Goal: Task Accomplishment & Management: Complete application form

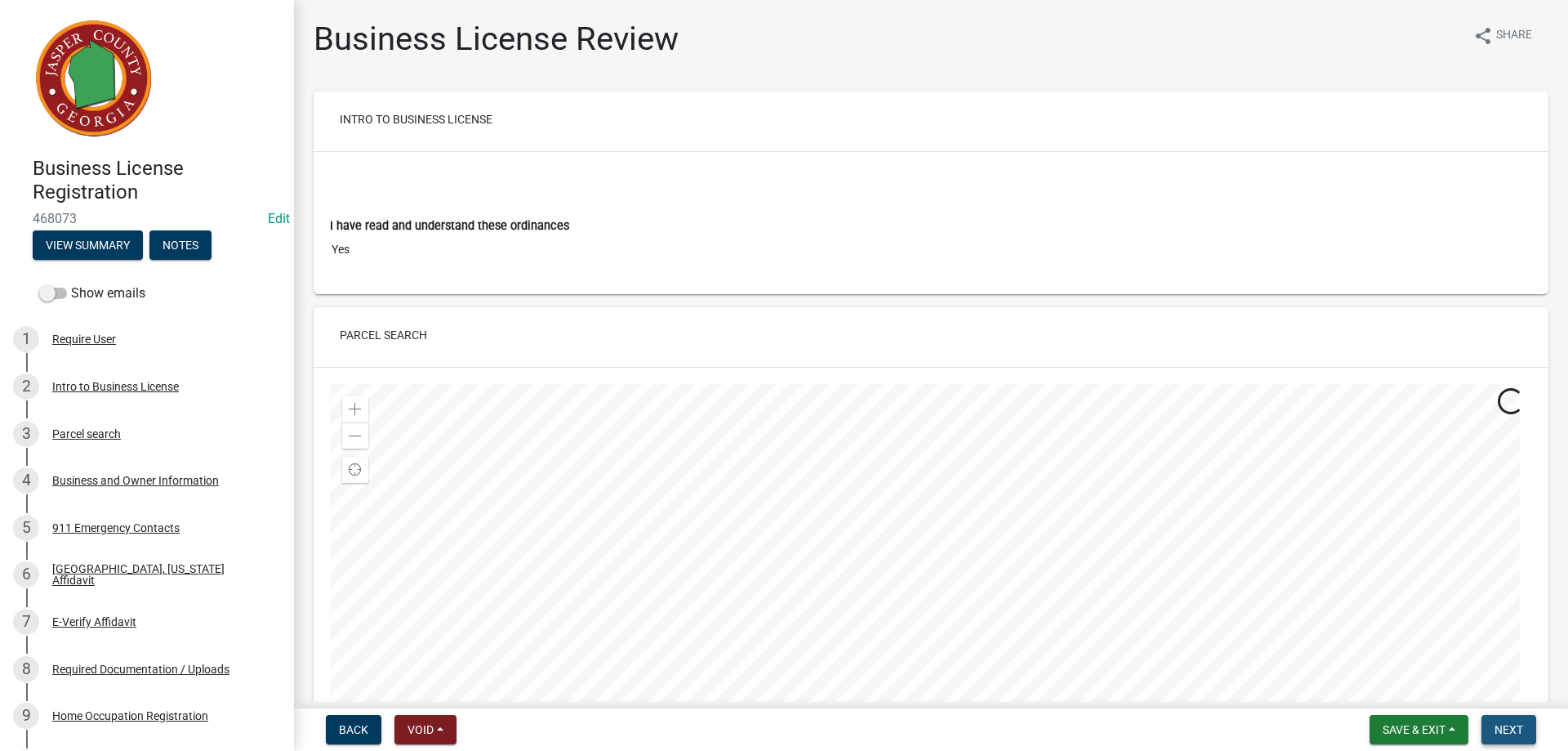
click at [1512, 726] on span "Next" at bounding box center [1509, 729] width 28 height 13
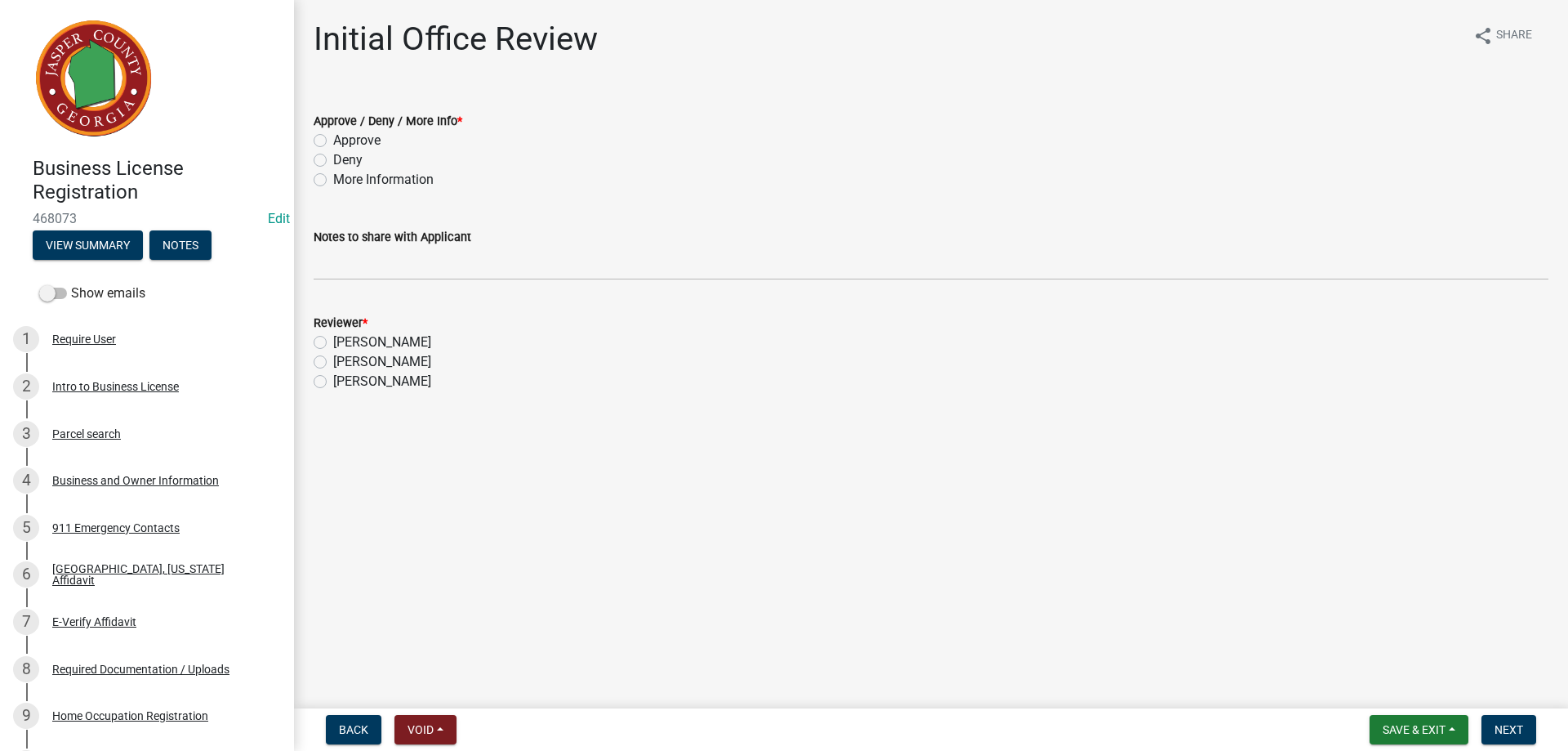
click at [333, 138] on label "Approve" at bounding box center [356, 140] width 47 height 20
click at [333, 138] on input "Approve" at bounding box center [338, 136] width 10 height 10
radio input "true"
click at [333, 359] on label "[PERSON_NAME]" at bounding box center [382, 361] width 98 height 20
click at [333, 359] on input "[PERSON_NAME]" at bounding box center [338, 357] width 10 height 10
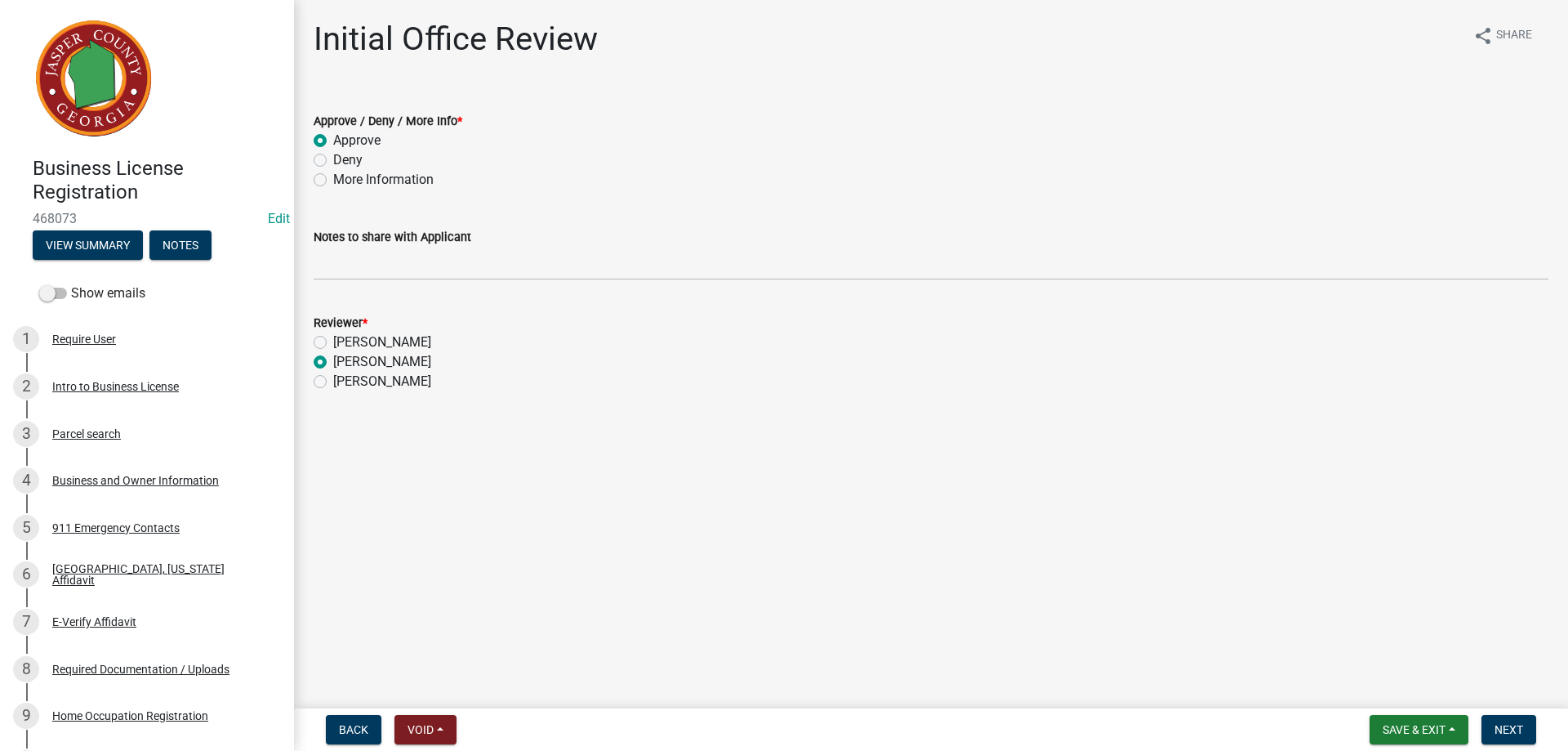
radio input "true"
click at [96, 667] on div "Required Documentation / Uploads" at bounding box center [141, 669] width 177 height 11
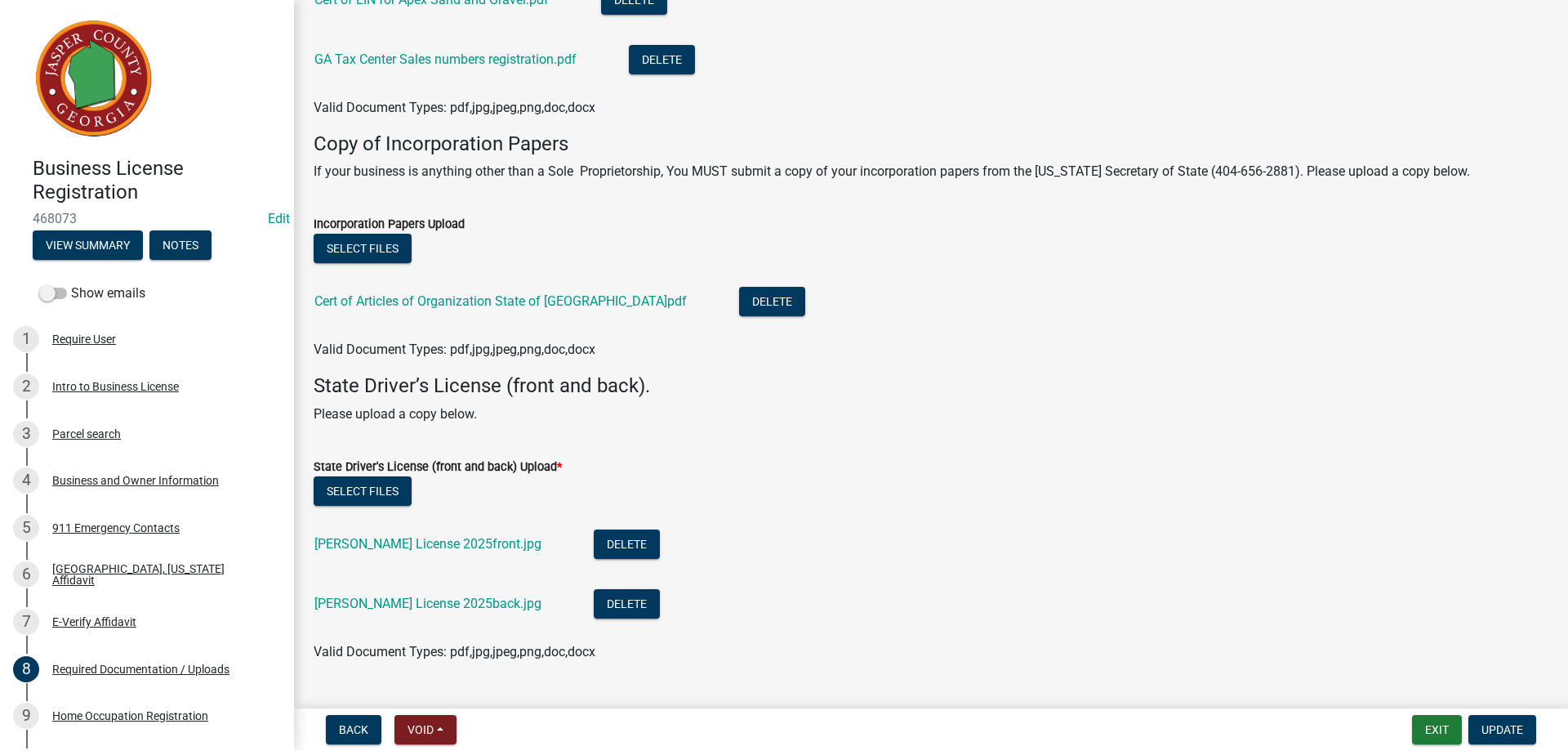
scroll to position [442, 0]
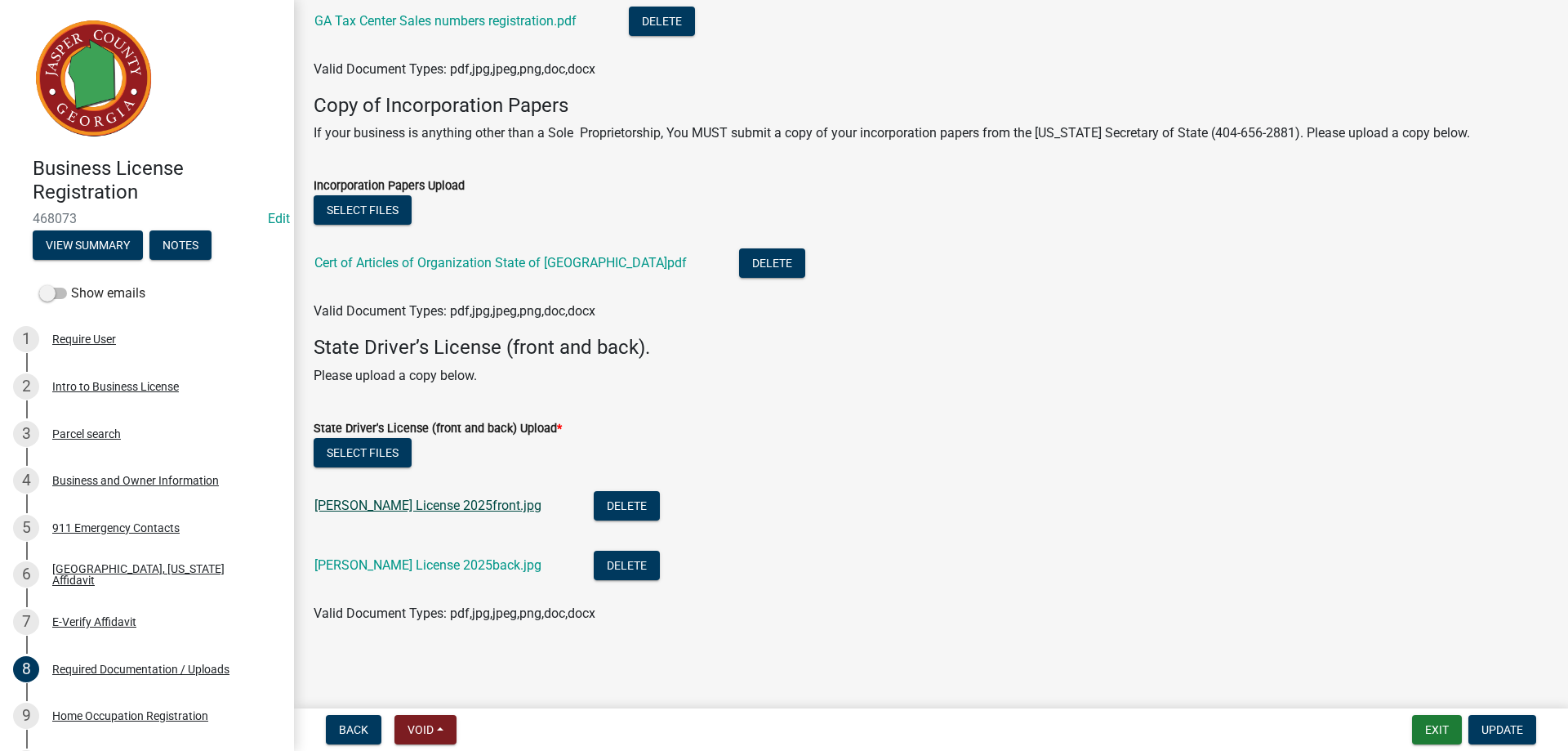
click at [451, 504] on link "[PERSON_NAME] License 2025front.jpg" at bounding box center [427, 505] width 227 height 15
click at [182, 388] on div "2 Intro to Business License" at bounding box center [140, 387] width 255 height 26
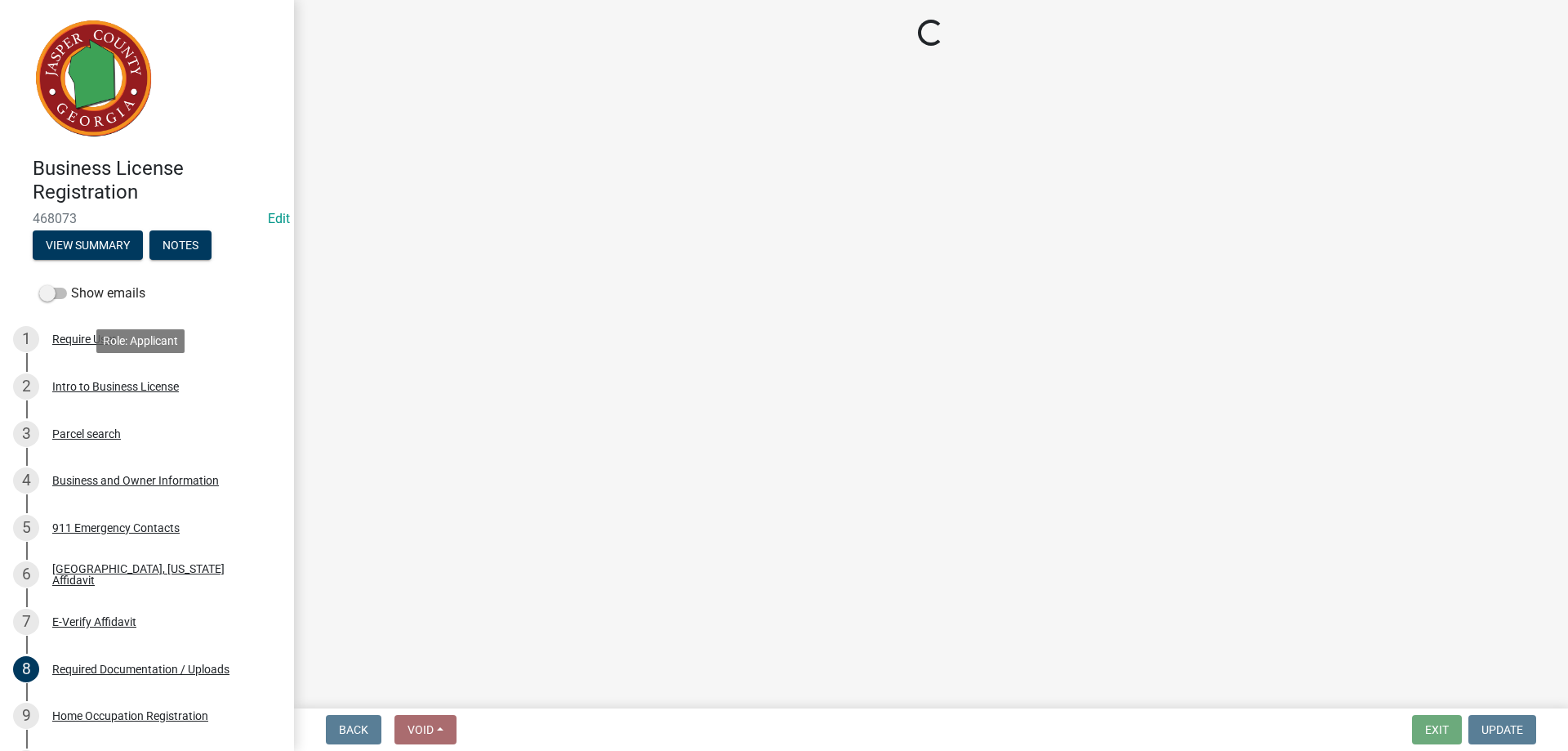
scroll to position [0, 0]
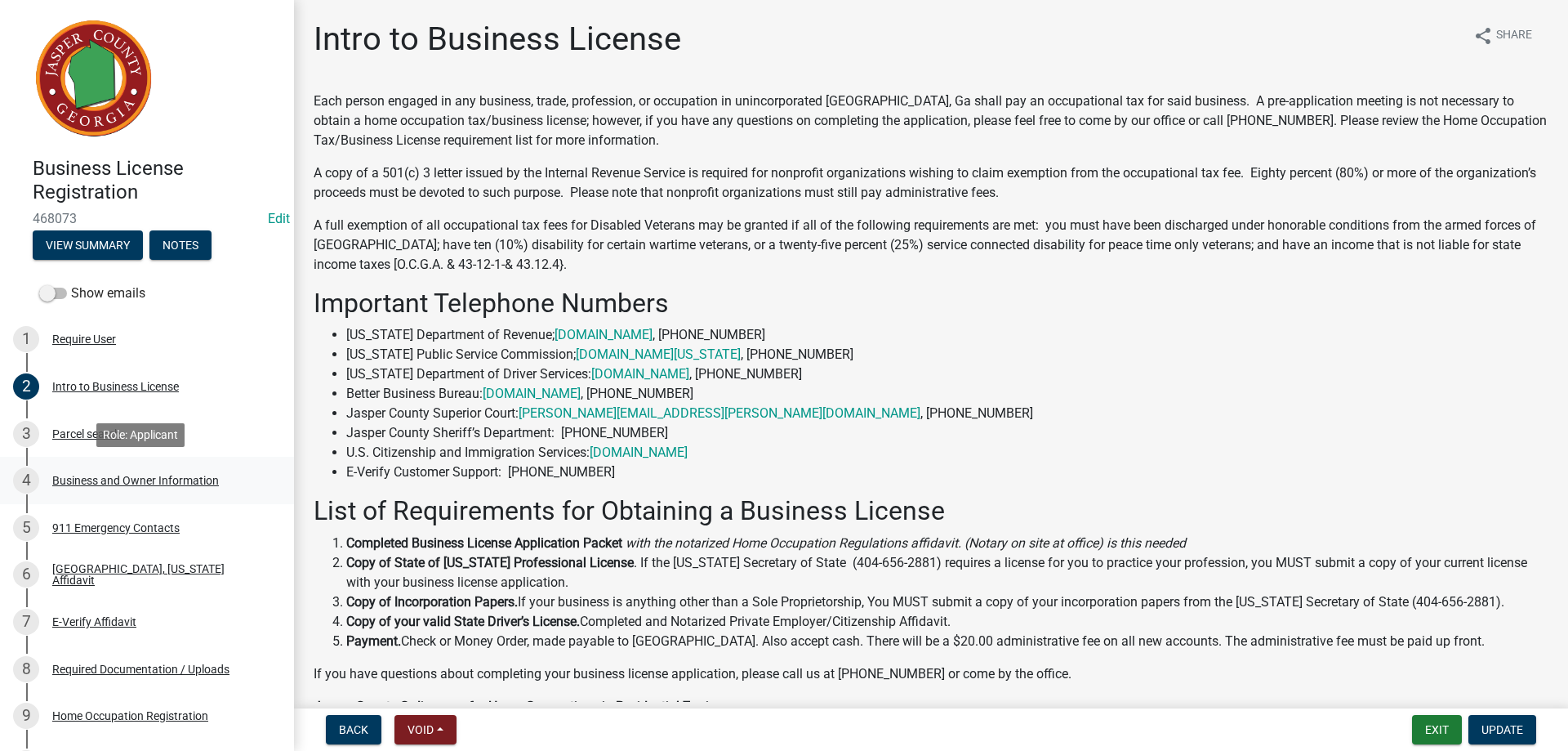
click at [80, 488] on div "4 Business and Owner Information" at bounding box center [140, 481] width 255 height 26
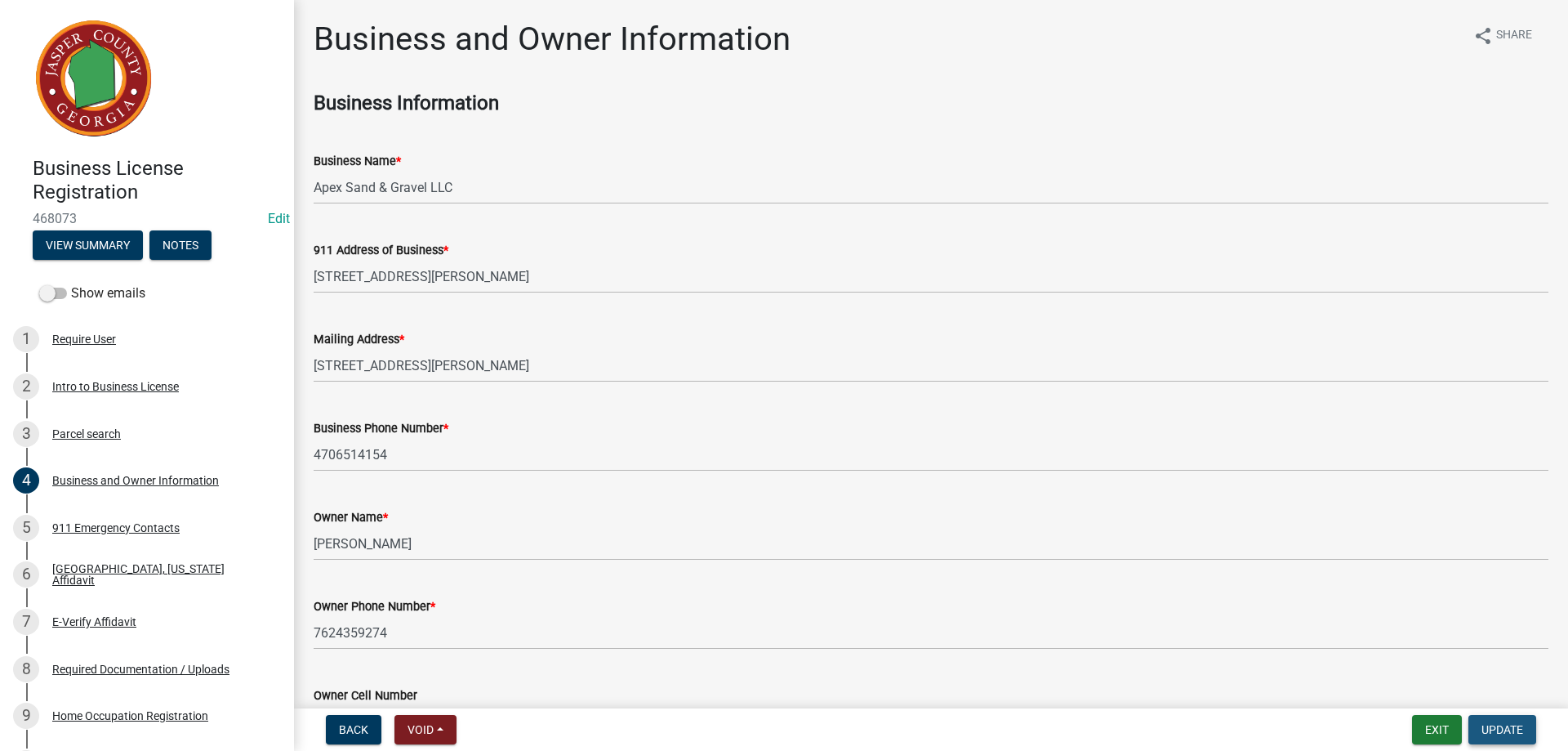
click at [1494, 732] on span "Update" at bounding box center [1502, 729] width 41 height 13
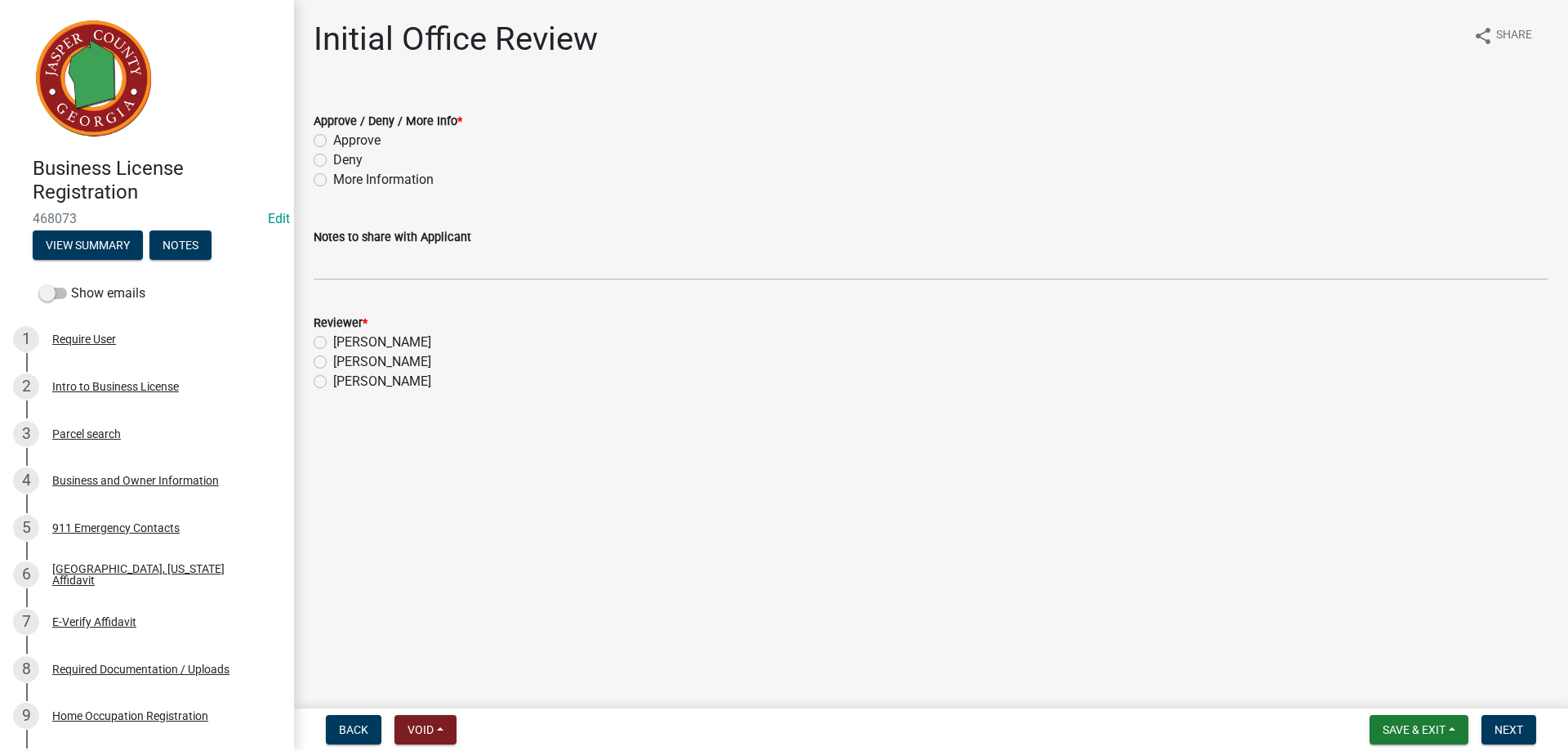
click at [333, 143] on label "Approve" at bounding box center [356, 140] width 47 height 20
click at [333, 141] on input "Approve" at bounding box center [338, 136] width 10 height 10
radio input "true"
click at [333, 362] on label "[PERSON_NAME]" at bounding box center [382, 361] width 98 height 20
click at [333, 362] on input "[PERSON_NAME]" at bounding box center [338, 357] width 10 height 10
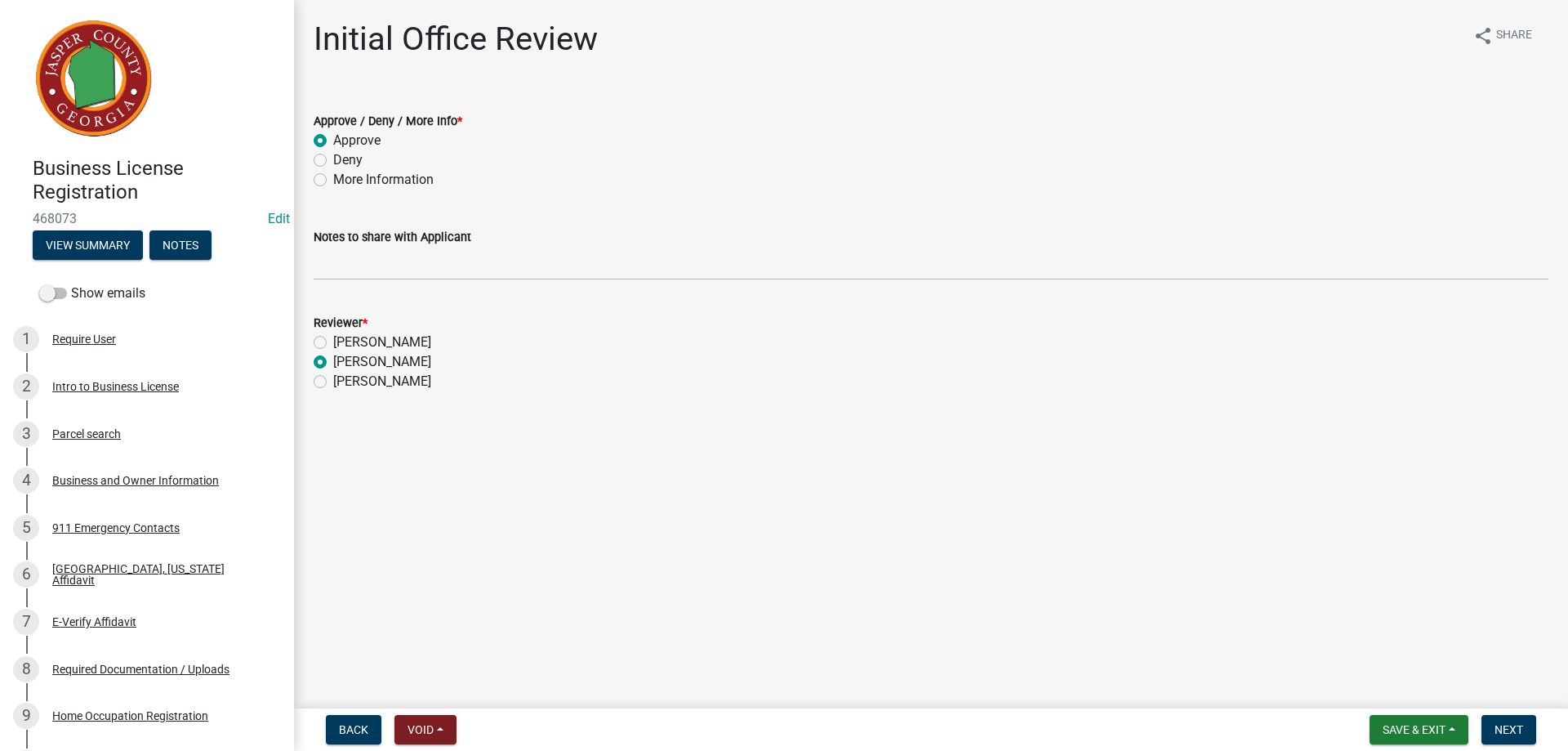
radio input "true"
click at [1507, 725] on span "Next" at bounding box center [1509, 729] width 28 height 13
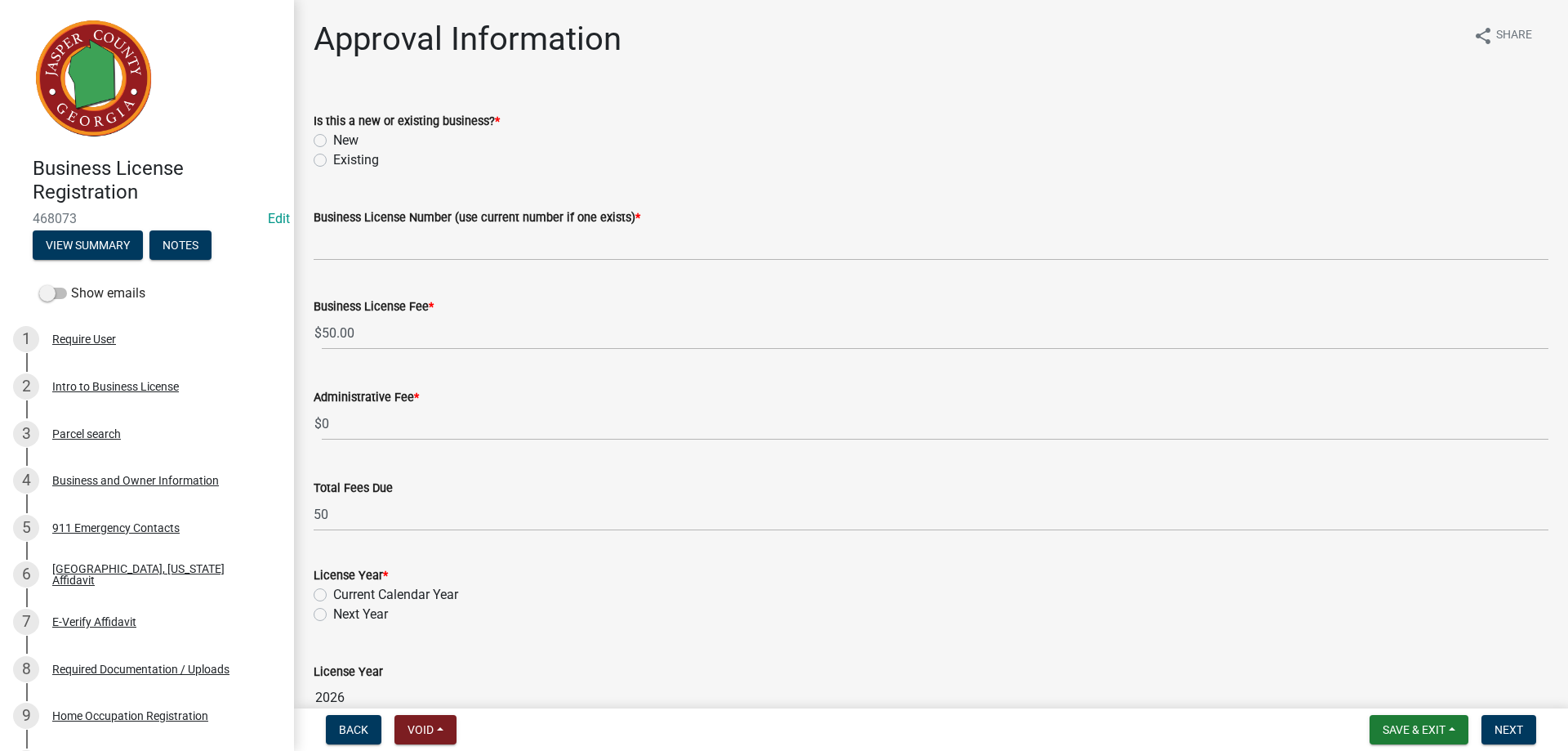
click at [333, 137] on label "New" at bounding box center [345, 140] width 25 height 20
click at [333, 137] on input "New" at bounding box center [338, 136] width 10 height 10
radio input "true"
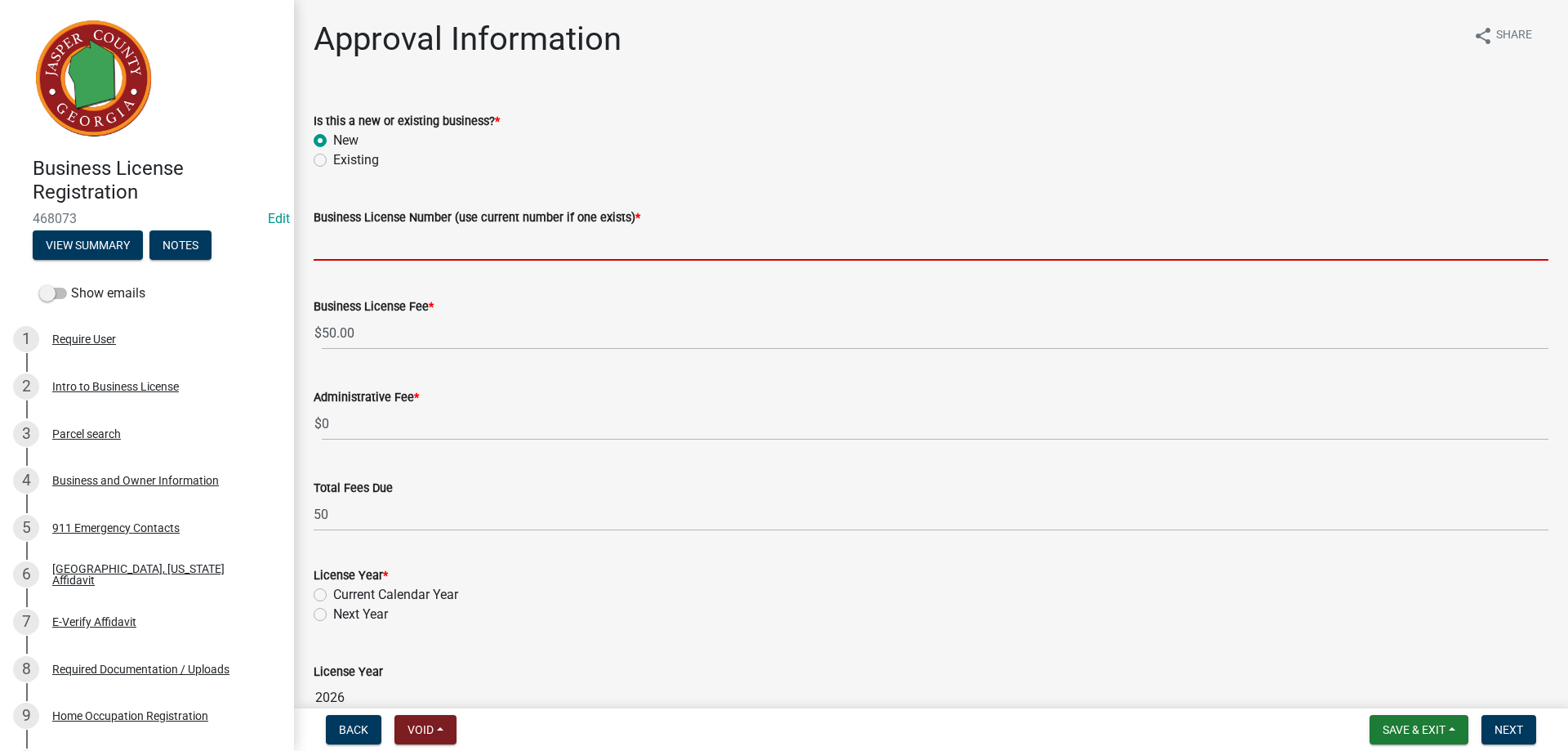
click at [354, 248] on input "Business License Number (use current number if one exists) *" at bounding box center [930, 244] width 1235 height 34
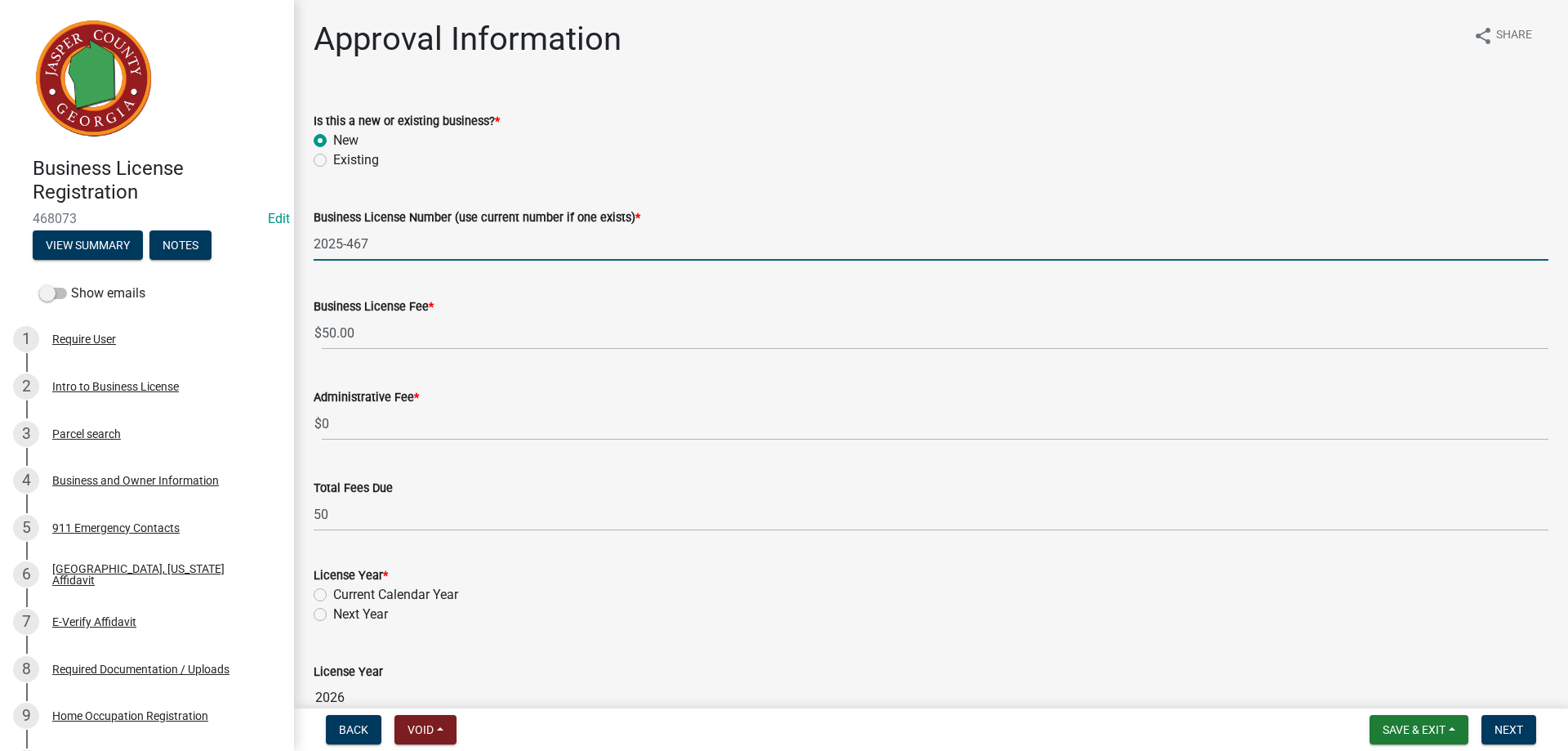
type input "2025-467"
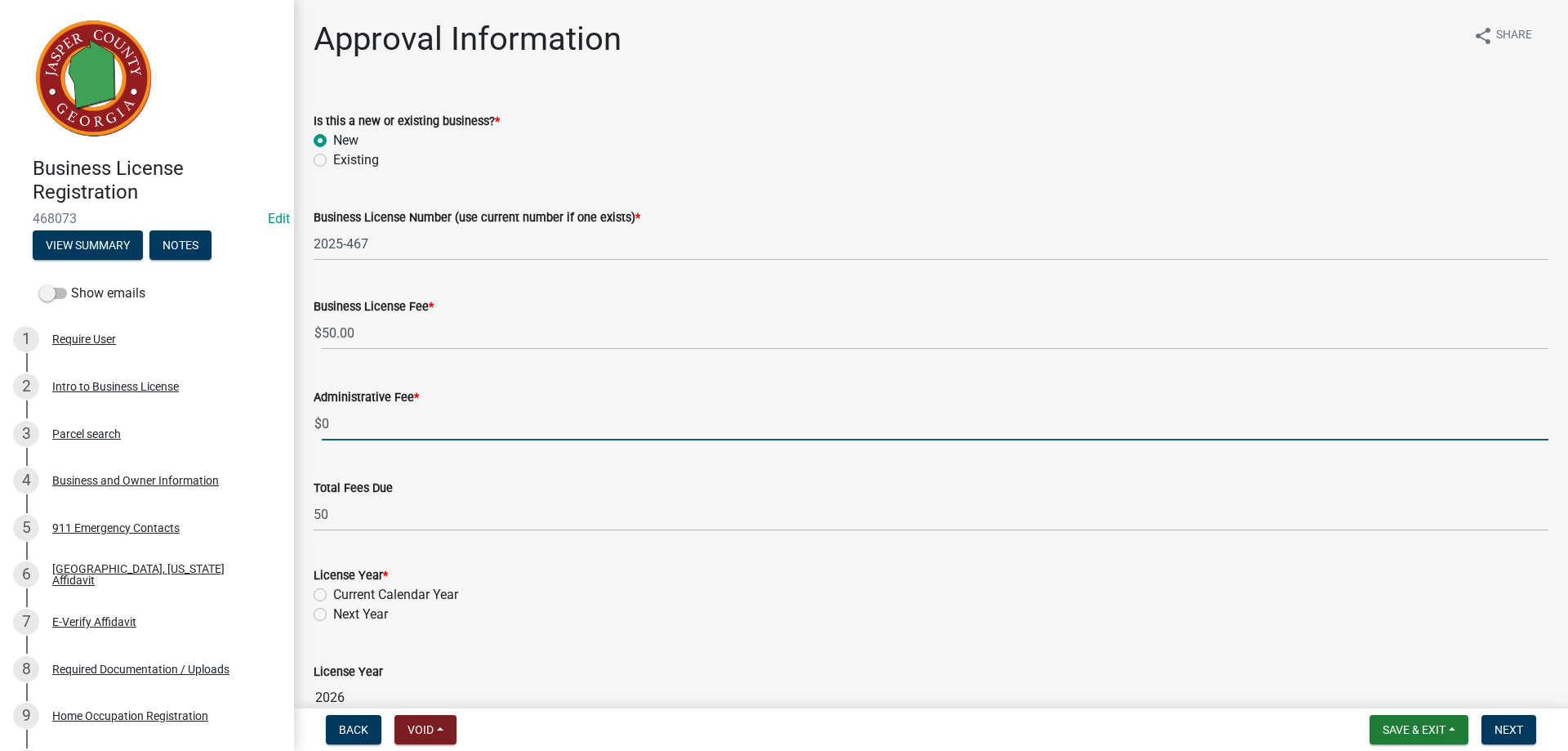
click at [344, 423] on input "0" at bounding box center [935, 423] width 1227 height 34
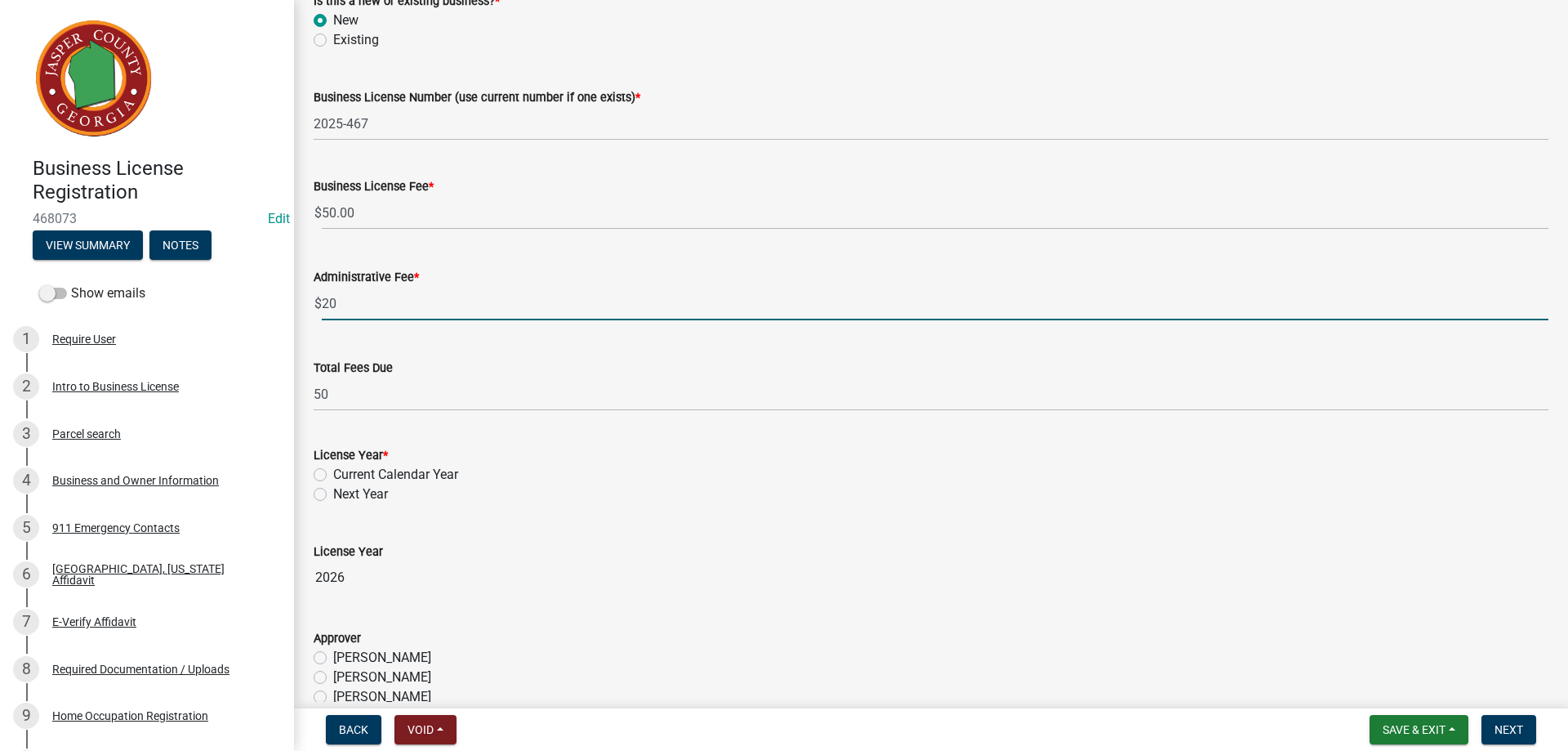
scroll to position [164, 0]
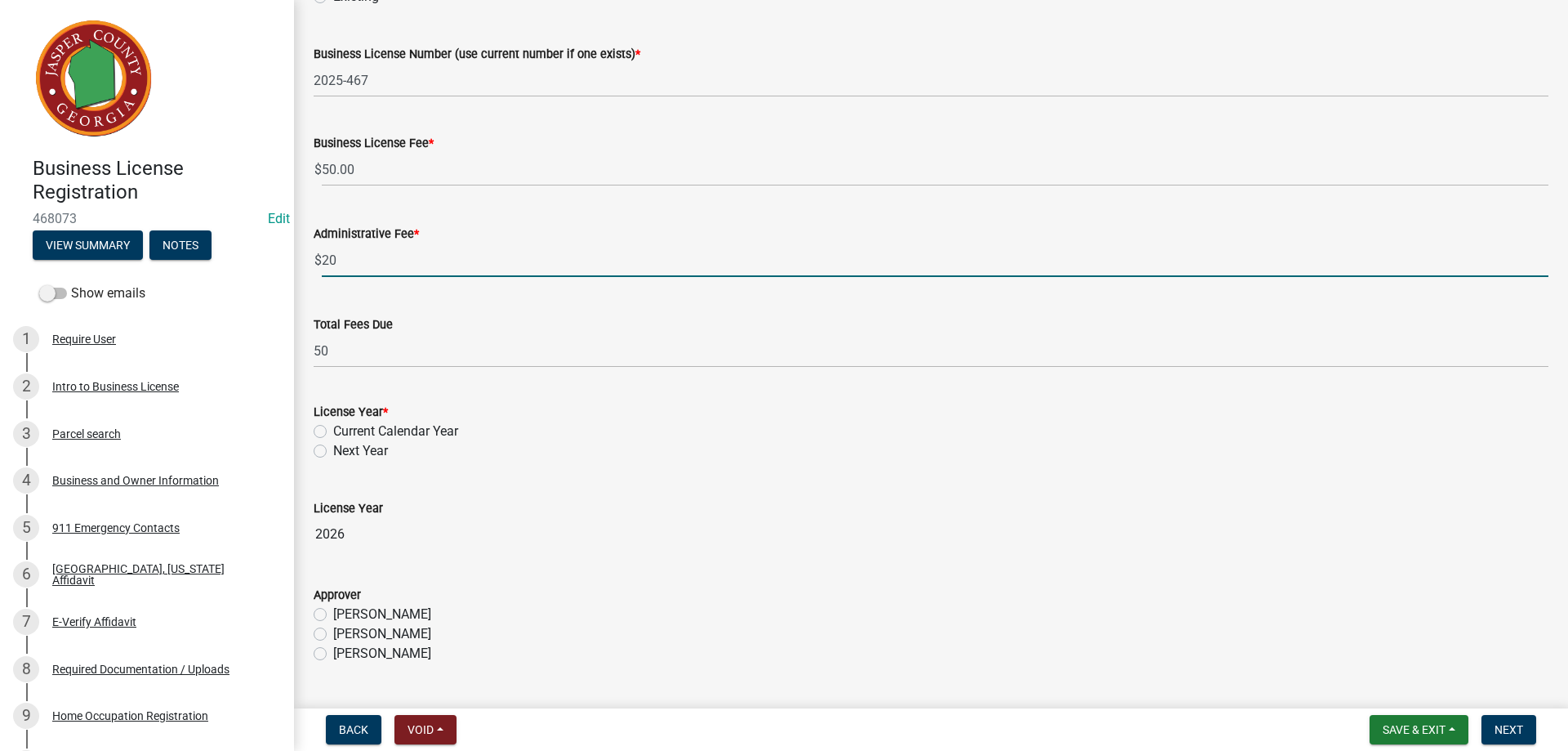
type input "20"
click at [317, 431] on wm-data-entity-input-list "Is this a new or existing business? * New Existing Business License Number (use…" at bounding box center [930, 350] width 1235 height 843
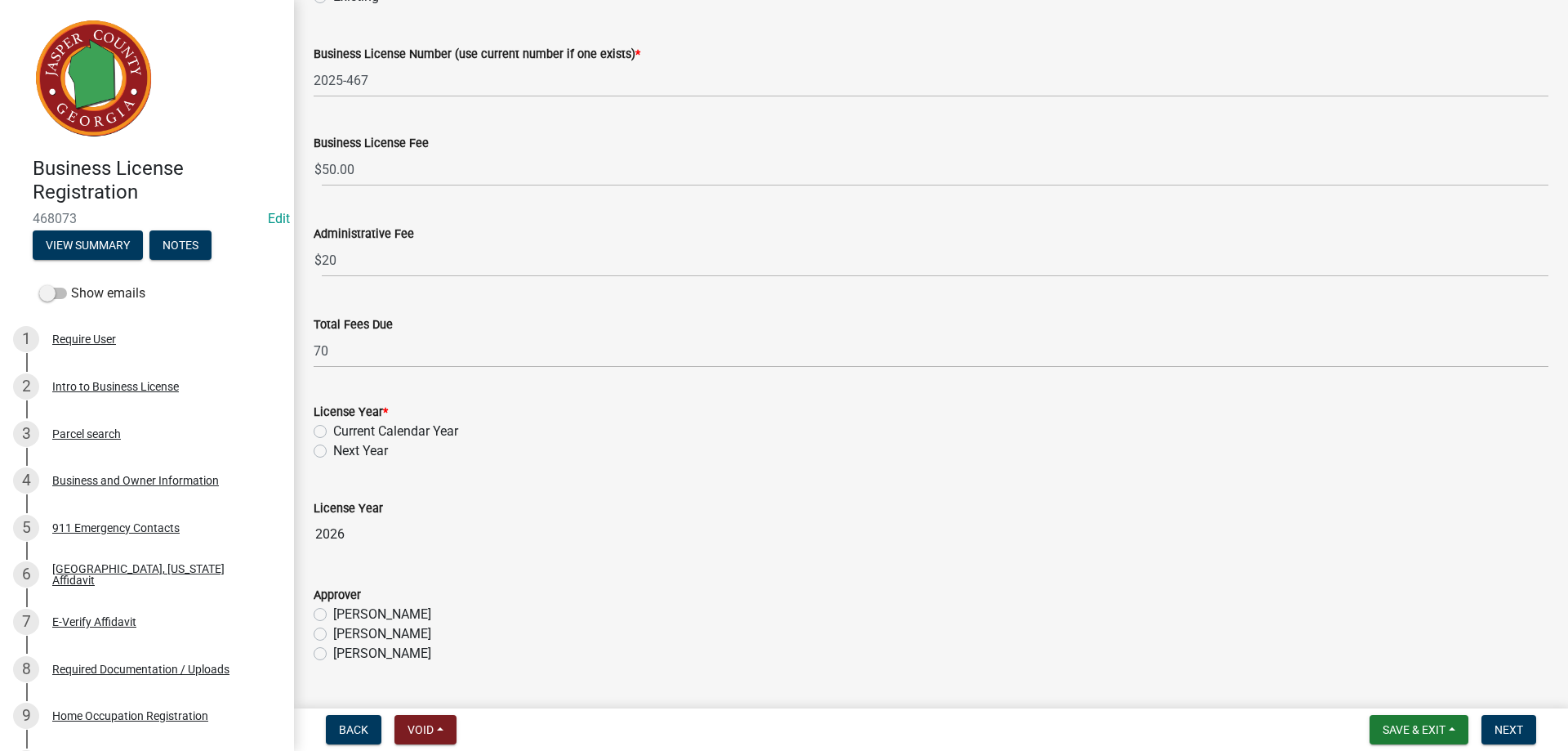
click at [333, 433] on label "Current Calendar Year" at bounding box center [395, 431] width 125 height 20
click at [333, 432] on input "Current Calendar Year" at bounding box center [338, 426] width 10 height 10
radio input "true"
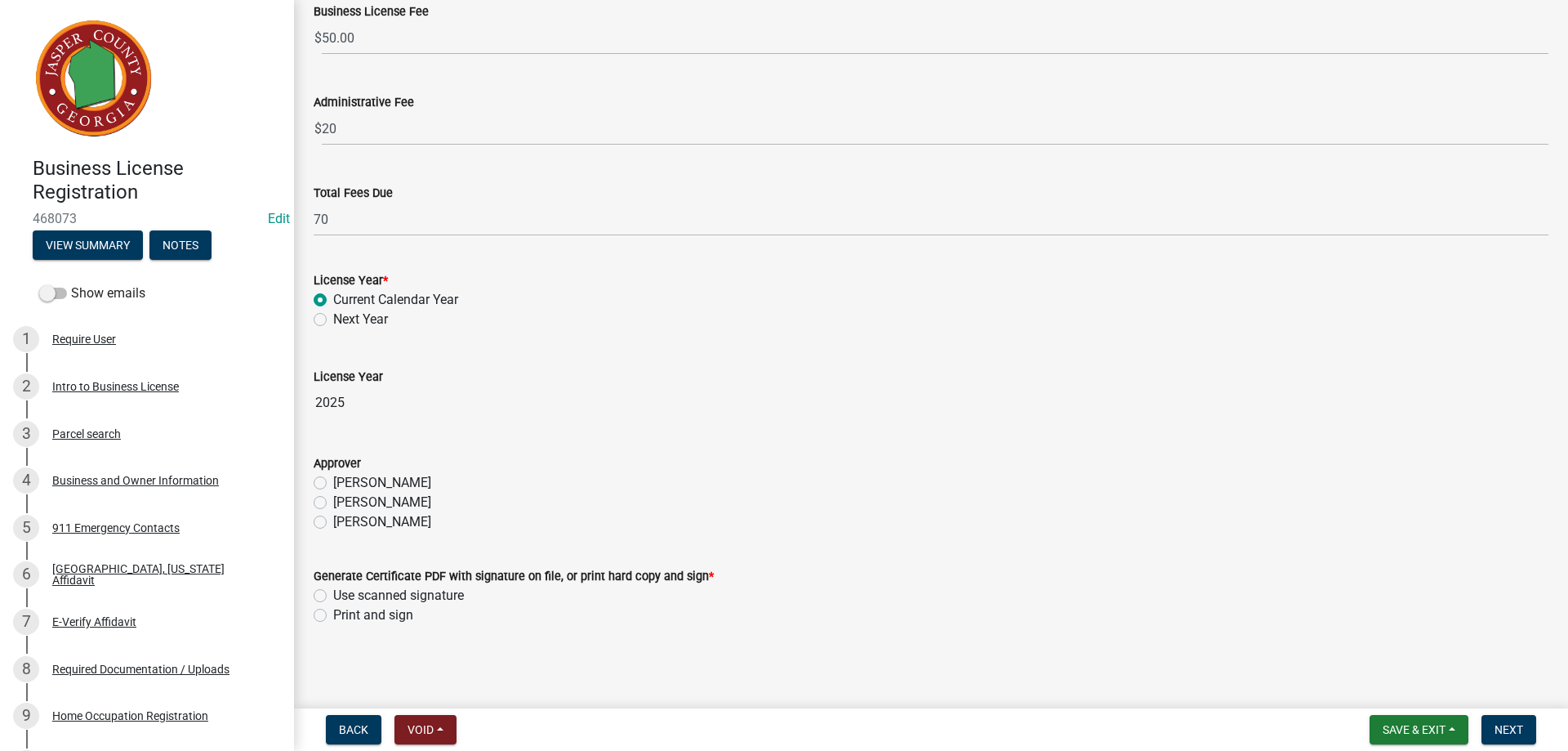
scroll to position [296, 0]
click at [333, 497] on label "[PERSON_NAME]" at bounding box center [382, 501] width 98 height 20
click at [333, 497] on input "[PERSON_NAME]" at bounding box center [338, 496] width 10 height 10
radio input "true"
click at [333, 592] on label "Use scanned signature" at bounding box center [398, 594] width 131 height 20
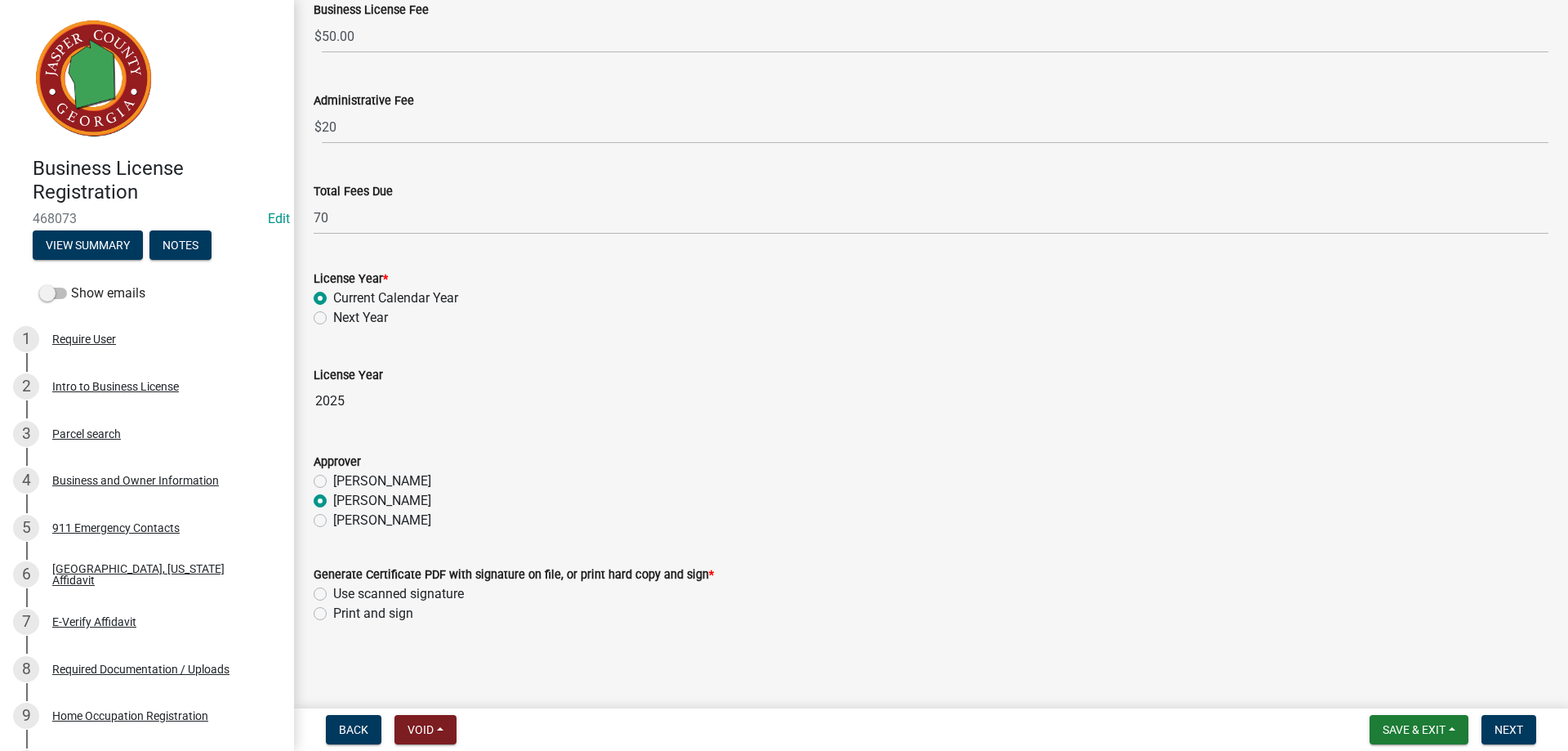
click at [333, 592] on input "Use scanned signature" at bounding box center [338, 589] width 10 height 10
radio input "true"
click at [1498, 719] on button "Next" at bounding box center [1509, 729] width 55 height 29
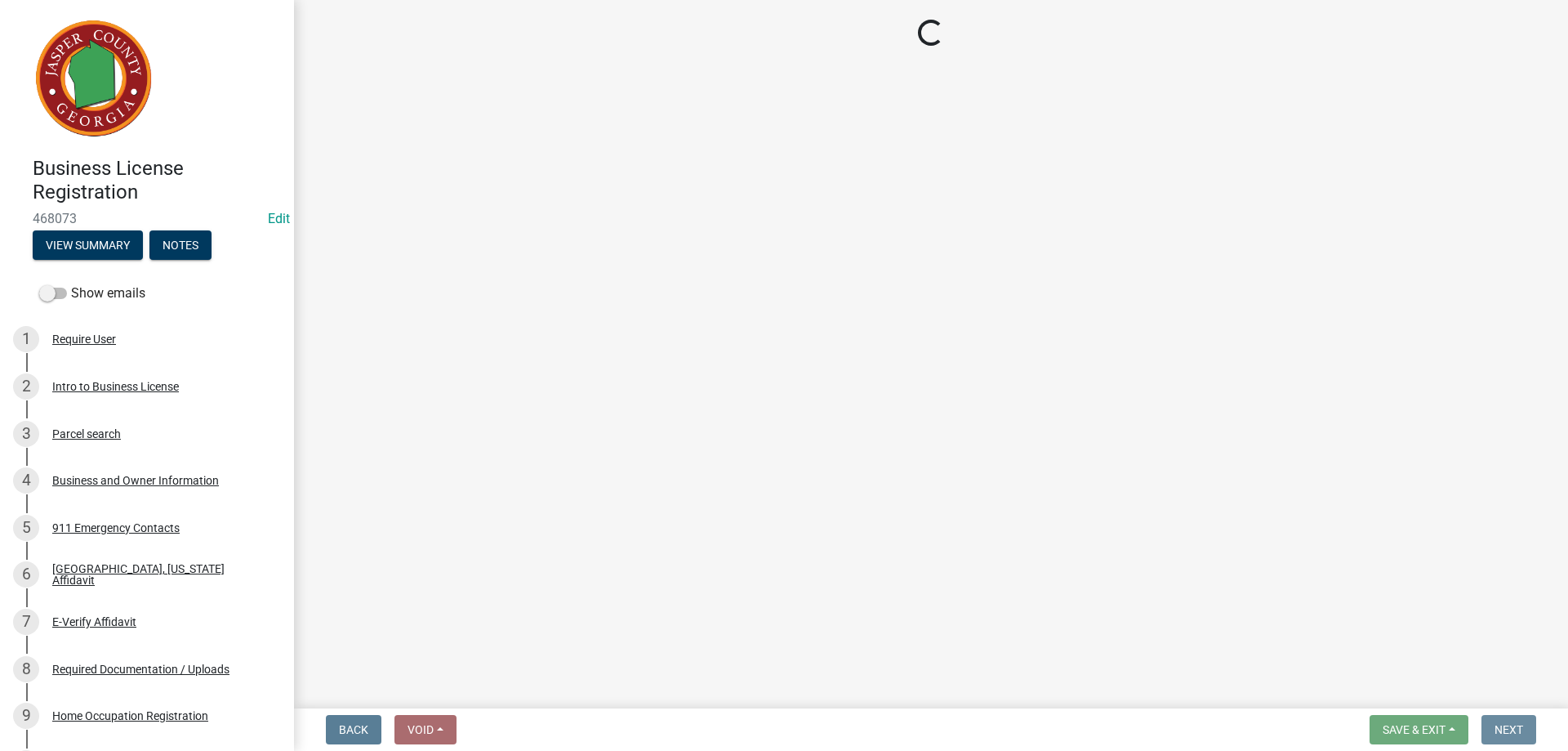
scroll to position [0, 0]
select select "3: 3"
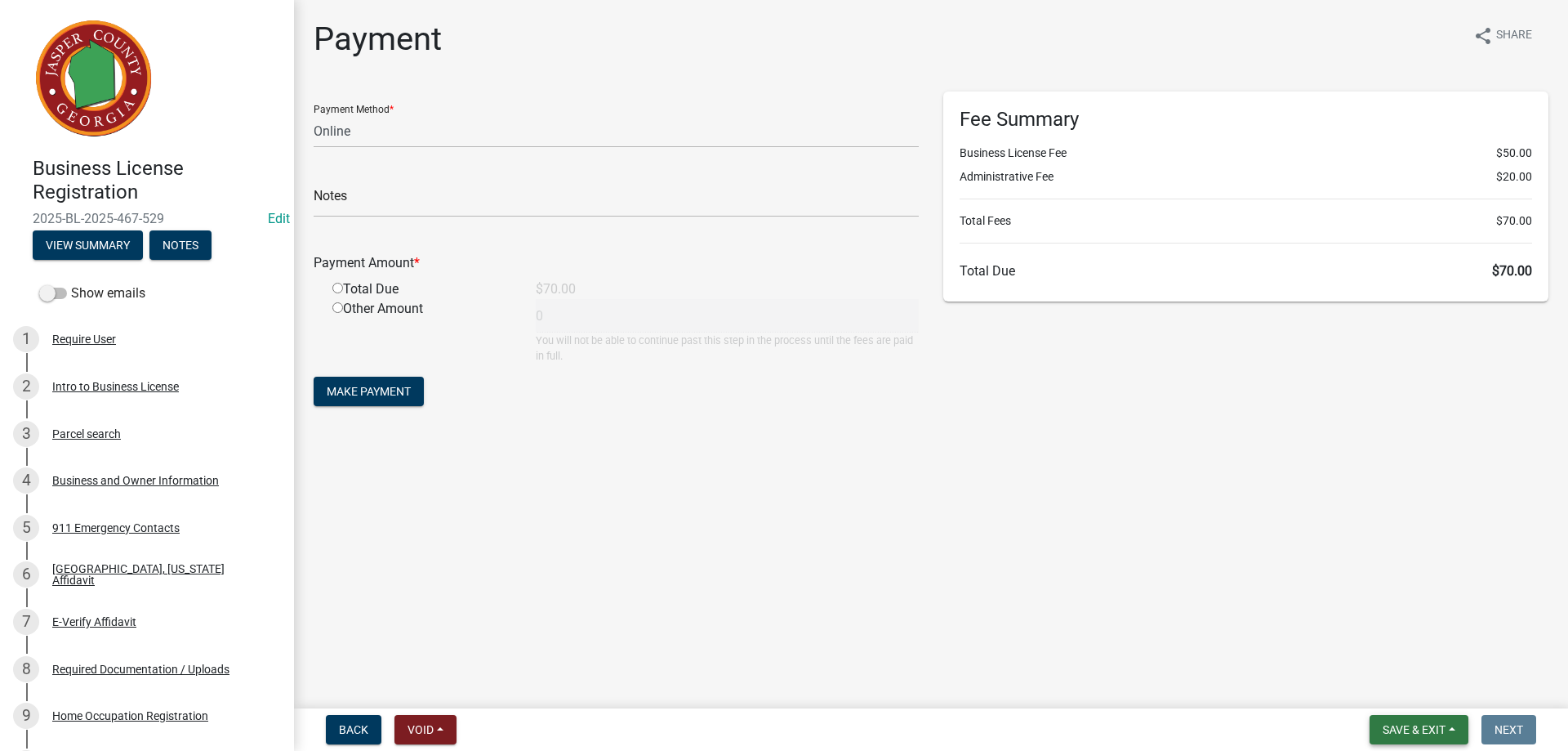
click at [1418, 728] on span "Save & Exit" at bounding box center [1414, 729] width 63 height 13
click at [1392, 684] on button "Save & Exit" at bounding box center [1402, 687] width 131 height 40
